Goal: Task Accomplishment & Management: Use online tool/utility

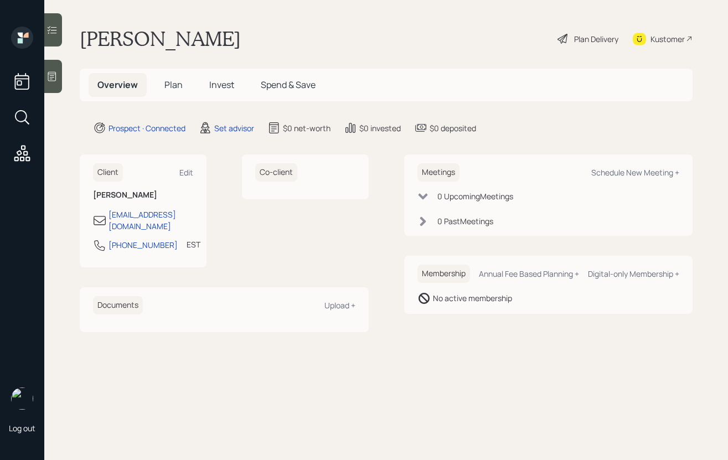
click at [57, 79] on icon at bounding box center [51, 76] width 11 height 11
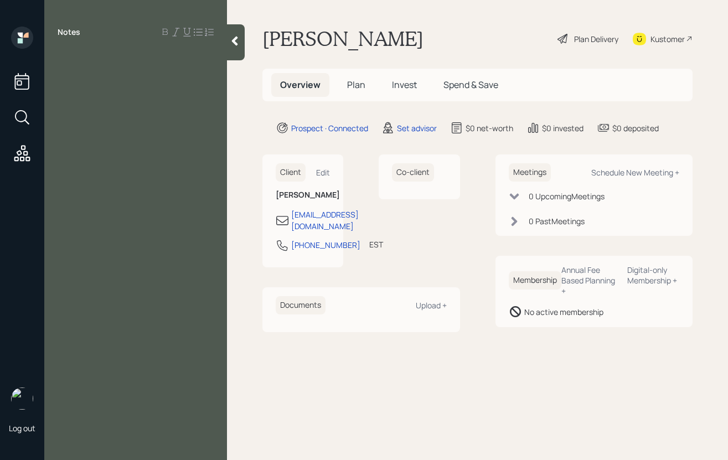
click at [105, 58] on div at bounding box center [136, 57] width 156 height 12
click at [684, 428] on main "[PERSON_NAME] Plan Delivery Kustomer Overview Plan Invest Spend & Save Prospect…" at bounding box center [477, 230] width 501 height 460
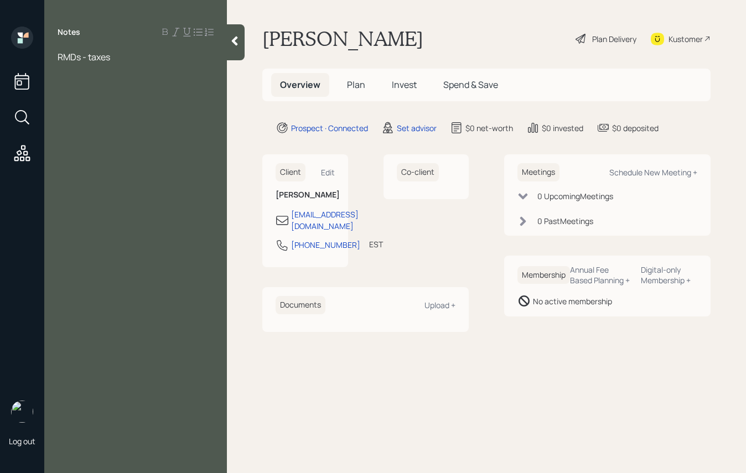
click at [87, 77] on div "Notes RMDs - taxes" at bounding box center [135, 243] width 183 height 433
click at [81, 68] on div at bounding box center [136, 69] width 156 height 12
click at [76, 85] on div "Notes RMDs - taxes" at bounding box center [135, 243] width 183 height 433
click at [146, 67] on div at bounding box center [136, 69] width 156 height 12
click at [154, 61] on div "RMDs - taxes" at bounding box center [136, 57] width 156 height 12
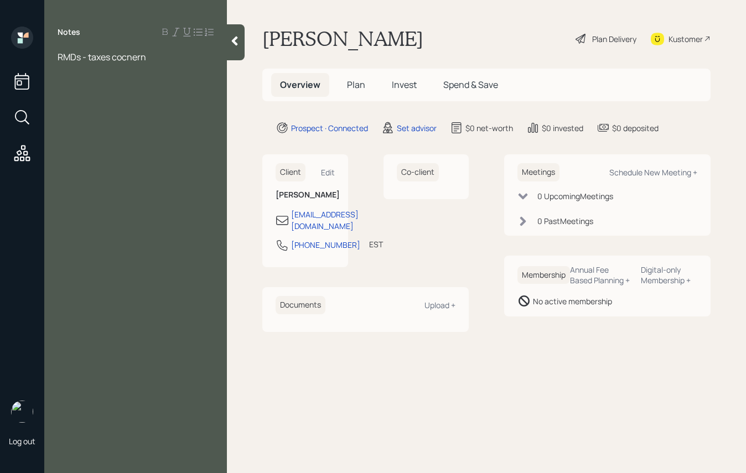
click at [126, 58] on span "RMDs - taxes cocnern" at bounding box center [102, 57] width 89 height 12
click at [195, 64] on div at bounding box center [136, 69] width 156 height 12
